Goal: Download file/media

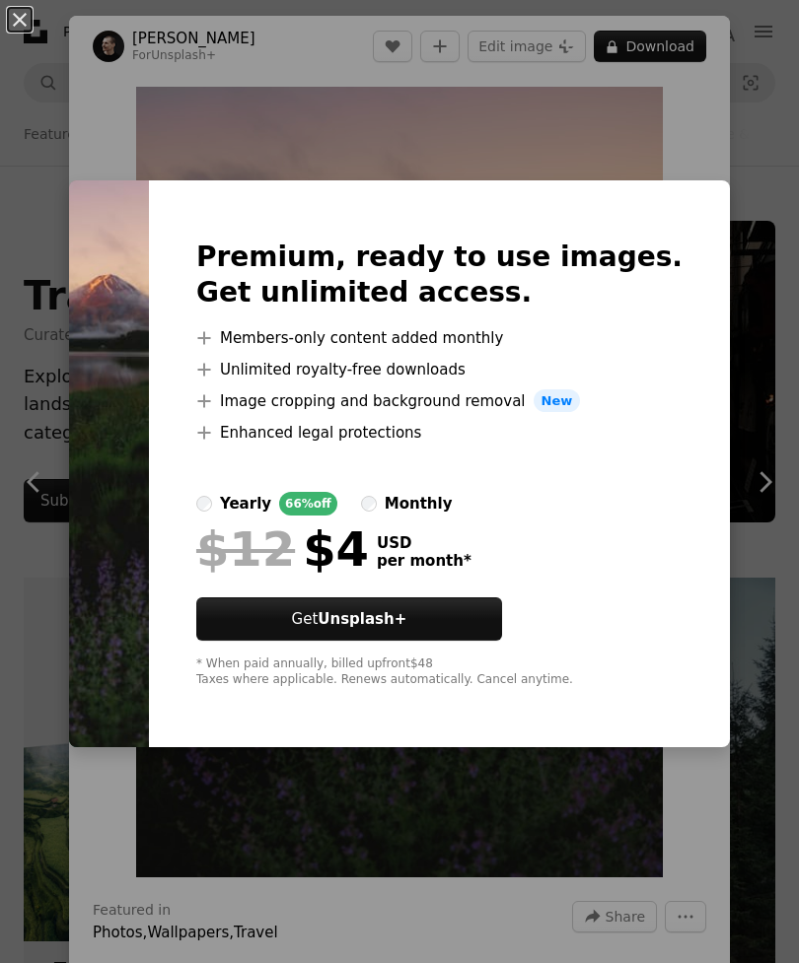
scroll to position [10421, 0]
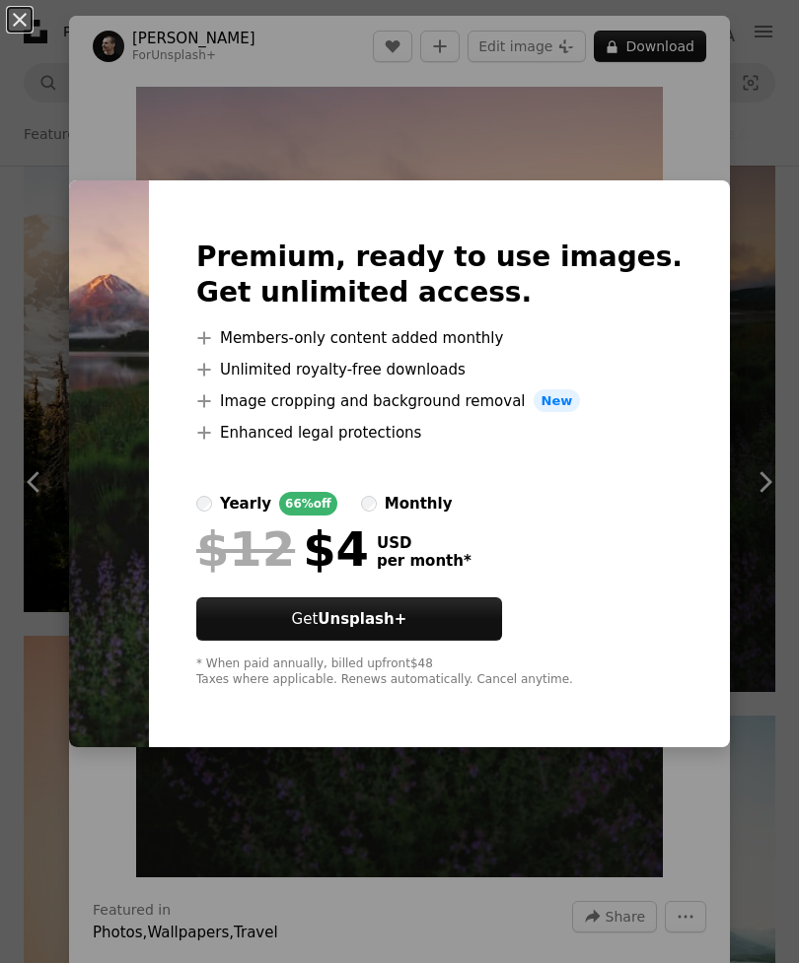
click at [76, 416] on img at bounding box center [109, 464] width 80 height 568
click at [28, 139] on div "An X shape Premium, ready to use images. Get unlimited access. A plus sign Memb…" at bounding box center [399, 481] width 799 height 963
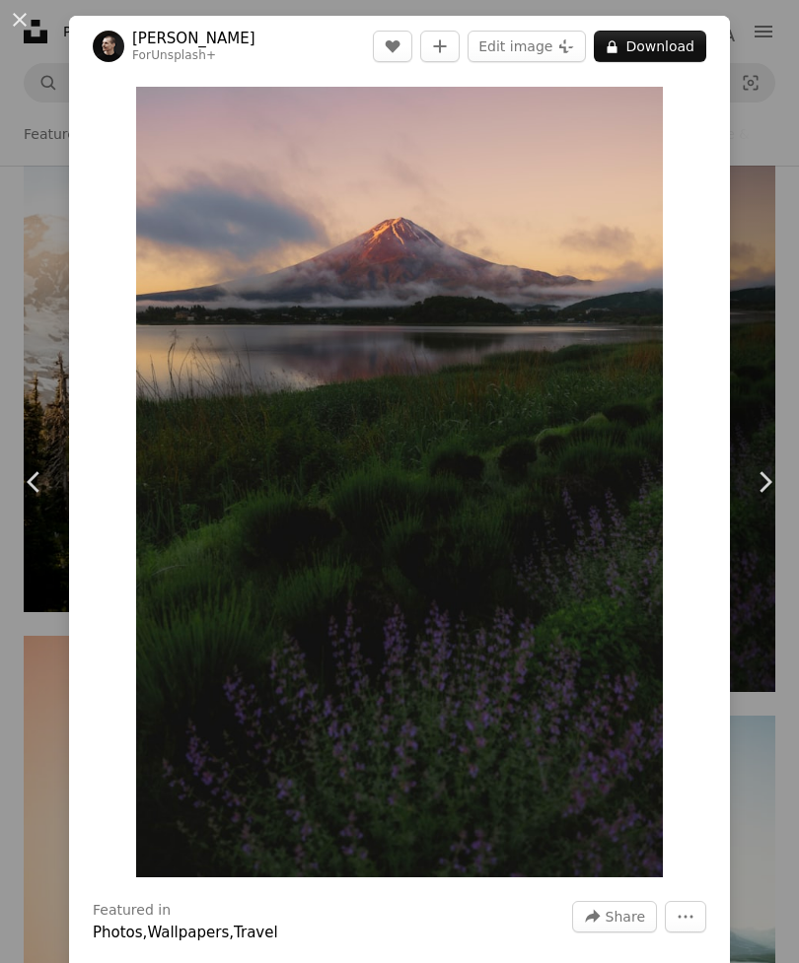
scroll to position [10480, 0]
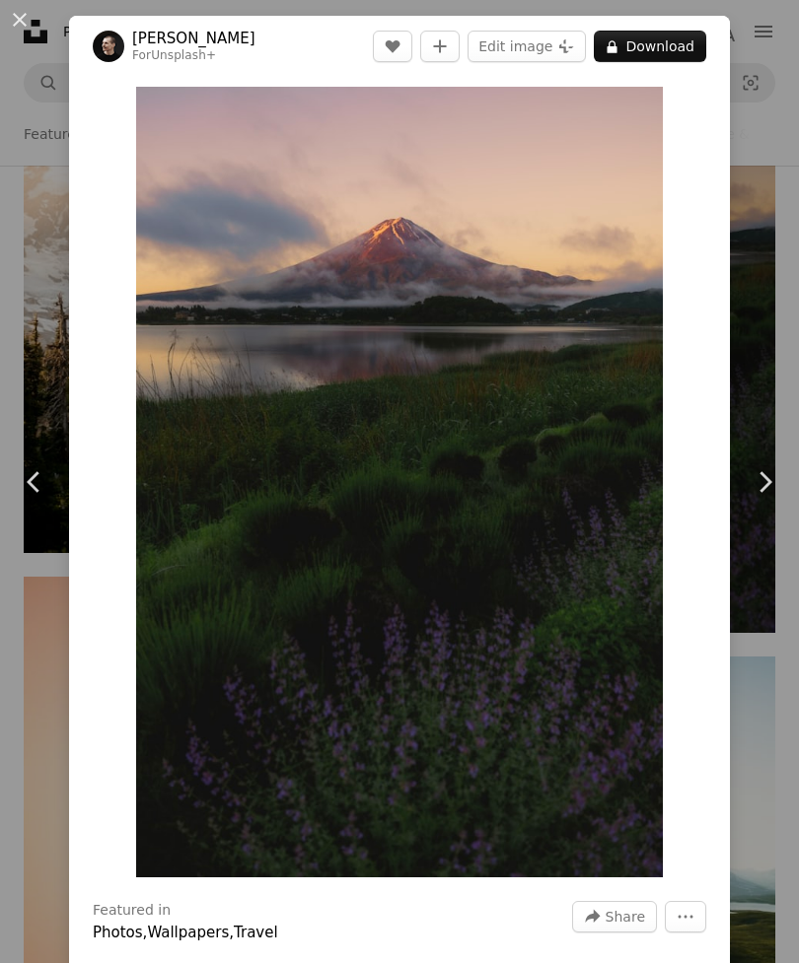
click at [8, 130] on div "An X shape Chevron left Chevron right [PERSON_NAME] For Unsplash+ A heart A plu…" at bounding box center [399, 481] width 799 height 963
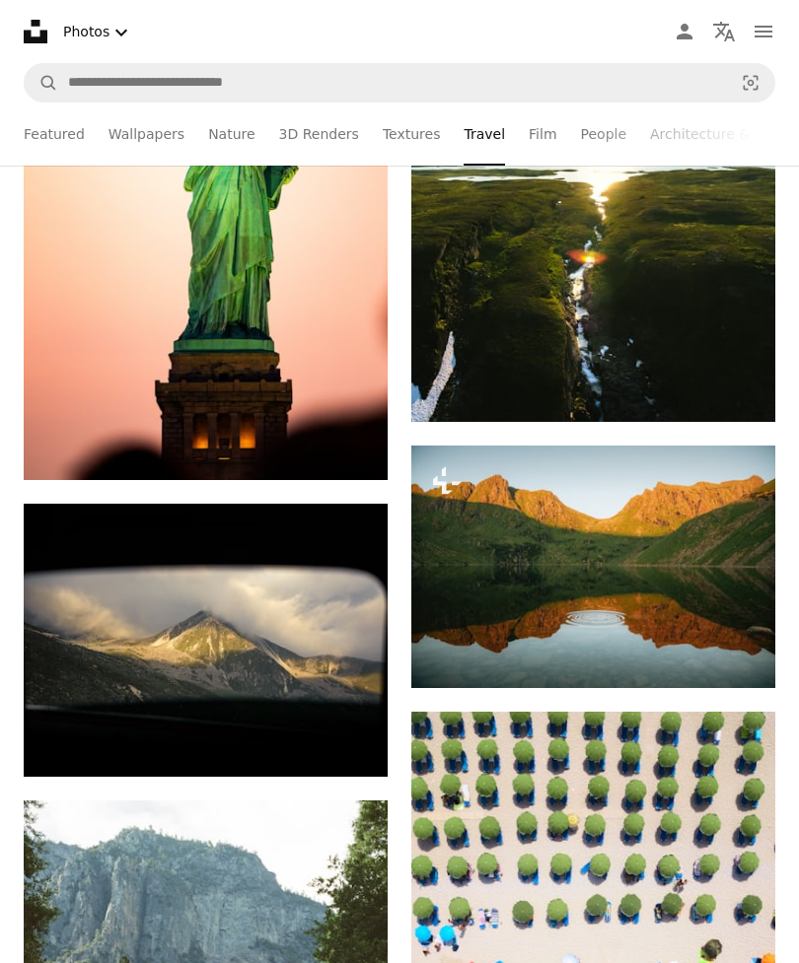
scroll to position [11223, 0]
click at [700, 662] on button "A lock Download" at bounding box center [700, 653] width 110 height 32
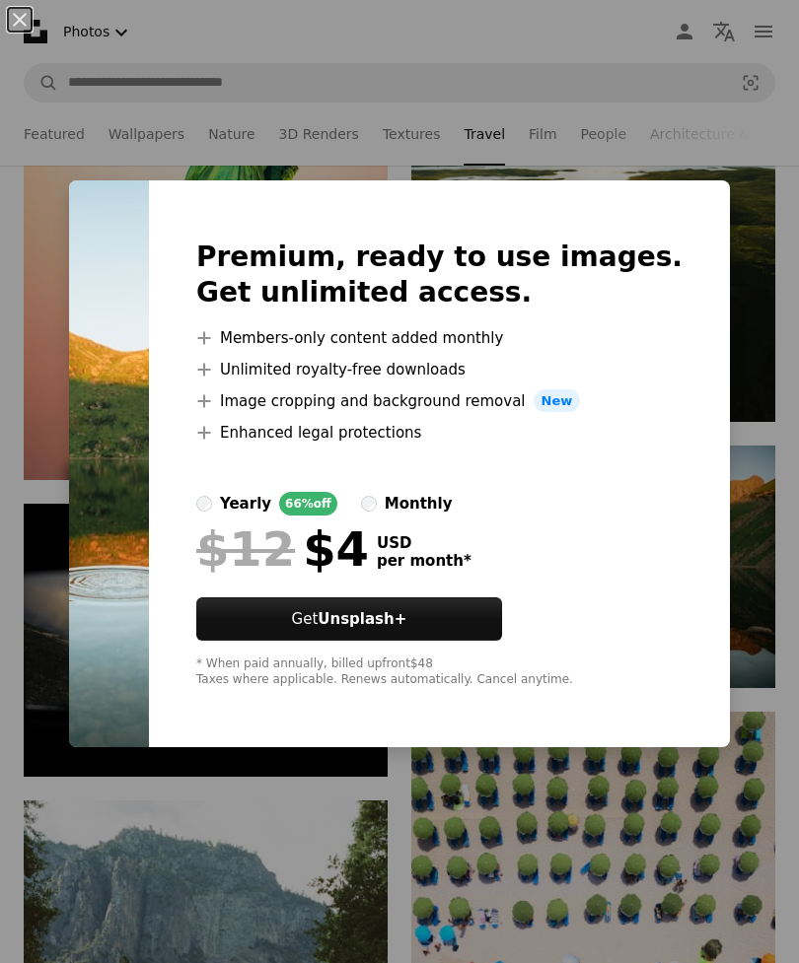
click at [119, 334] on img at bounding box center [109, 464] width 80 height 568
click at [149, 378] on img at bounding box center [109, 464] width 80 height 568
click at [149, 369] on img at bounding box center [109, 464] width 80 height 568
click at [149, 352] on img at bounding box center [109, 464] width 80 height 568
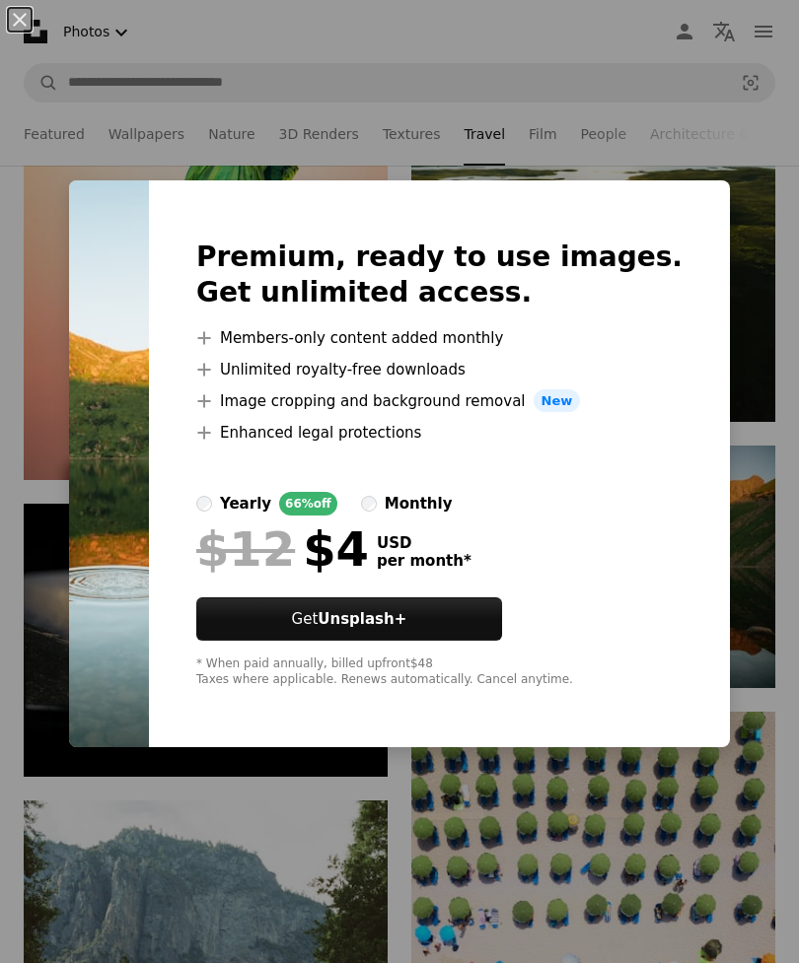
click at [134, 105] on div "An X shape Premium, ready to use images. Get unlimited access. A plus sign Memb…" at bounding box center [399, 481] width 799 height 963
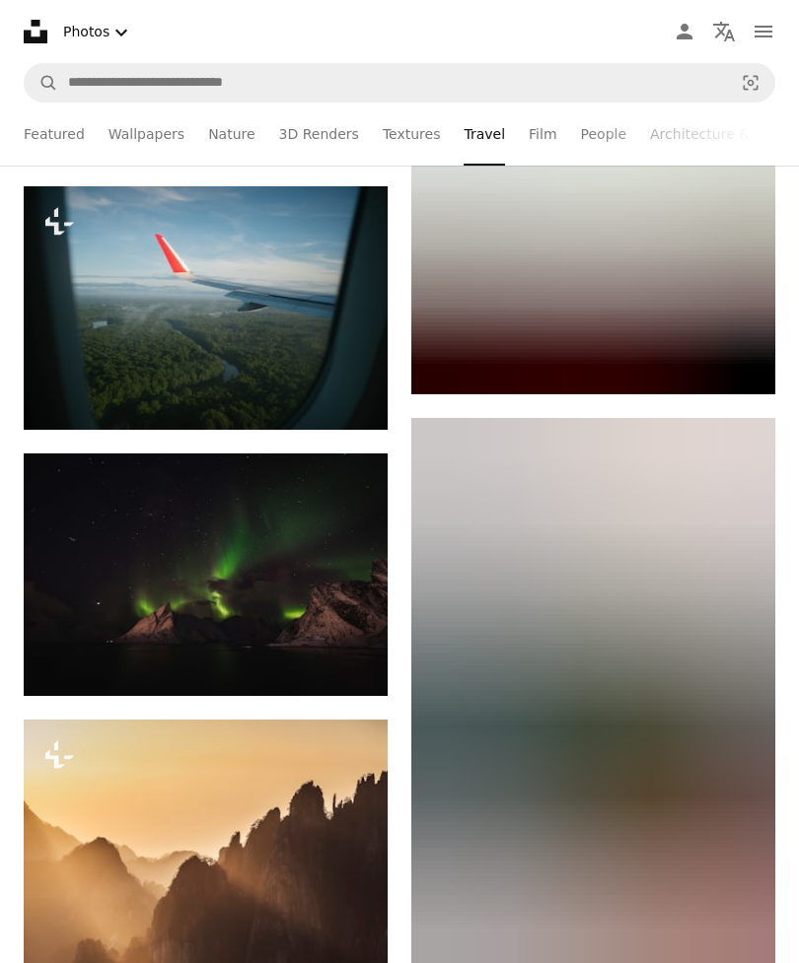
scroll to position [41312, 0]
